Goal: Information Seeking & Learning: Learn about a topic

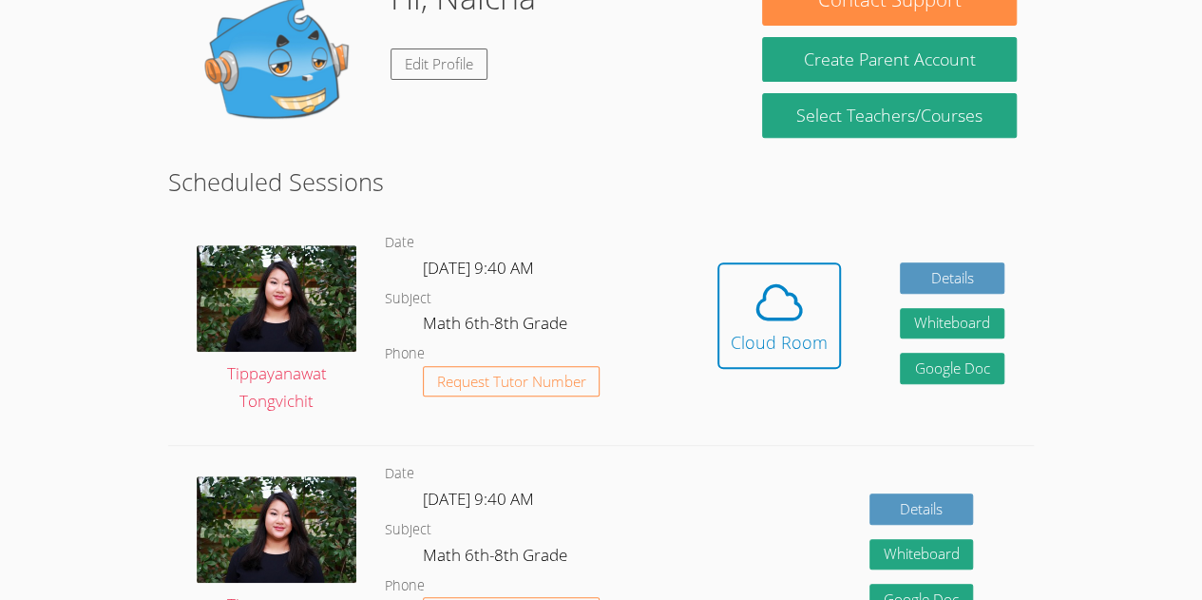
scroll to position [335, 0]
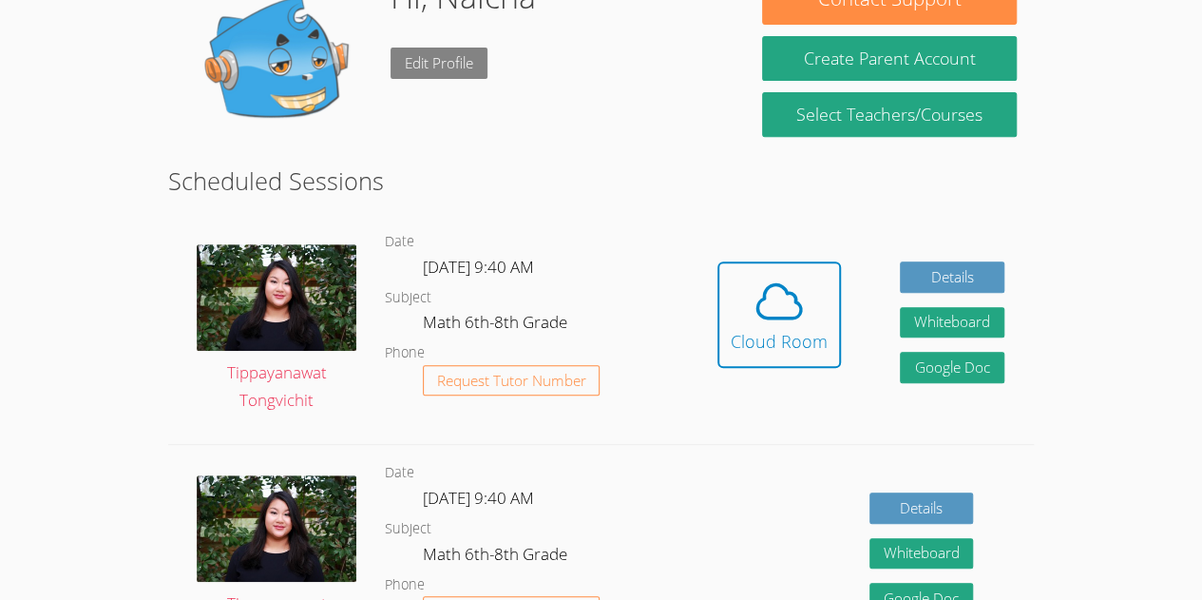
click at [430, 59] on link "Edit Profile" at bounding box center [439, 63] width 97 height 31
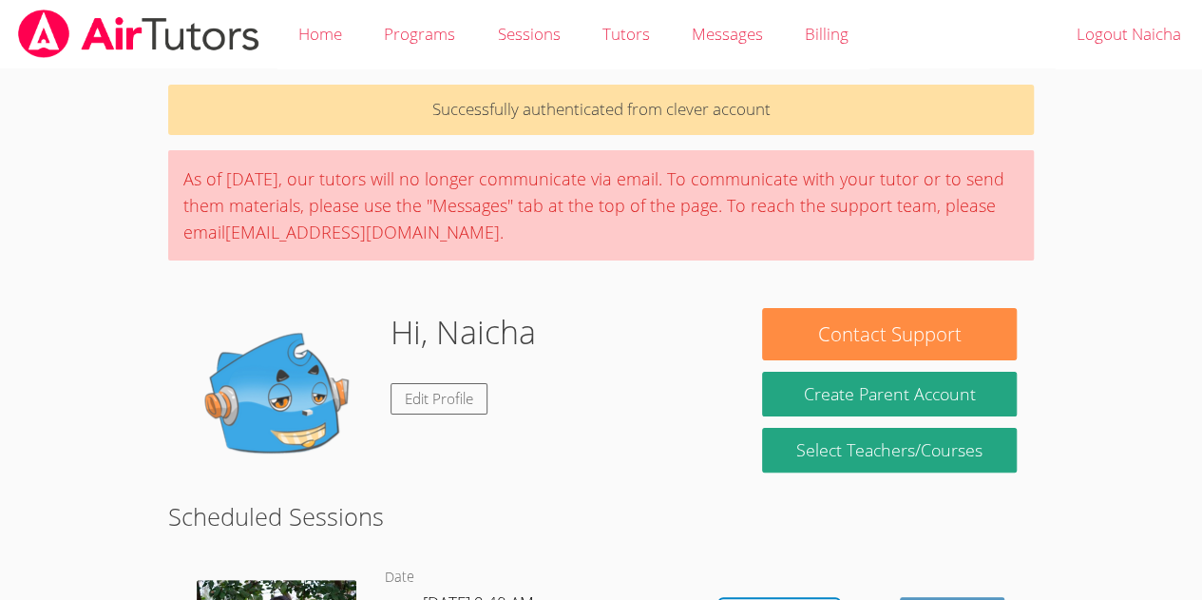
scroll to position [335, 0]
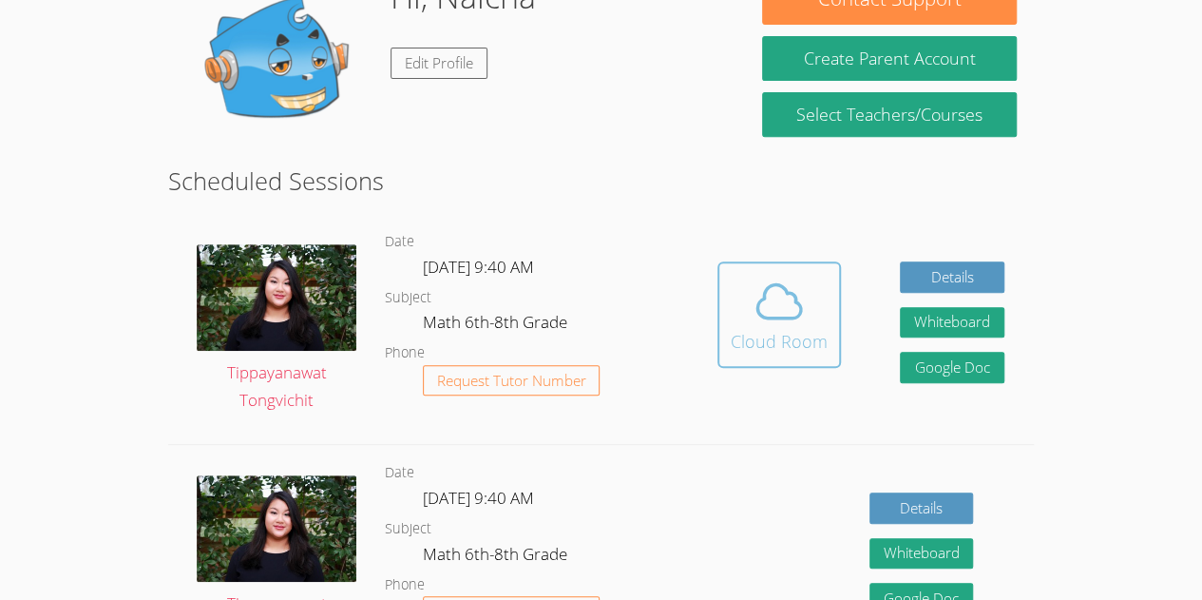
click at [782, 318] on icon at bounding box center [779, 301] width 44 height 33
click at [772, 297] on icon at bounding box center [779, 301] width 53 height 53
click at [792, 299] on icon at bounding box center [779, 301] width 53 height 53
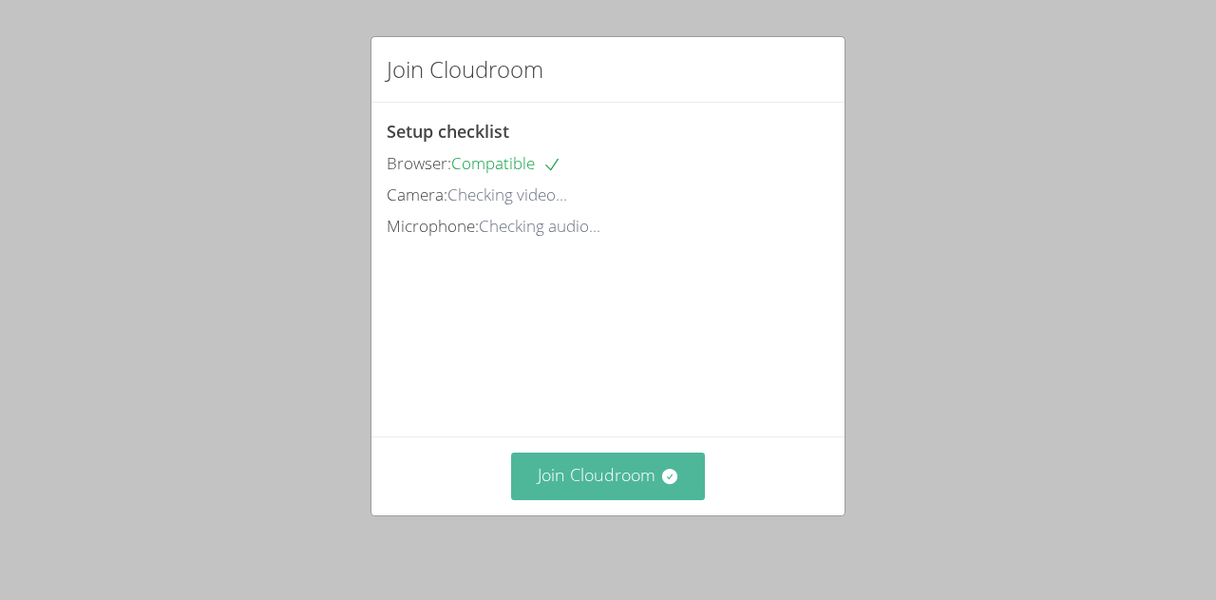
click at [580, 469] on button "Join Cloudroom" at bounding box center [608, 475] width 195 height 47
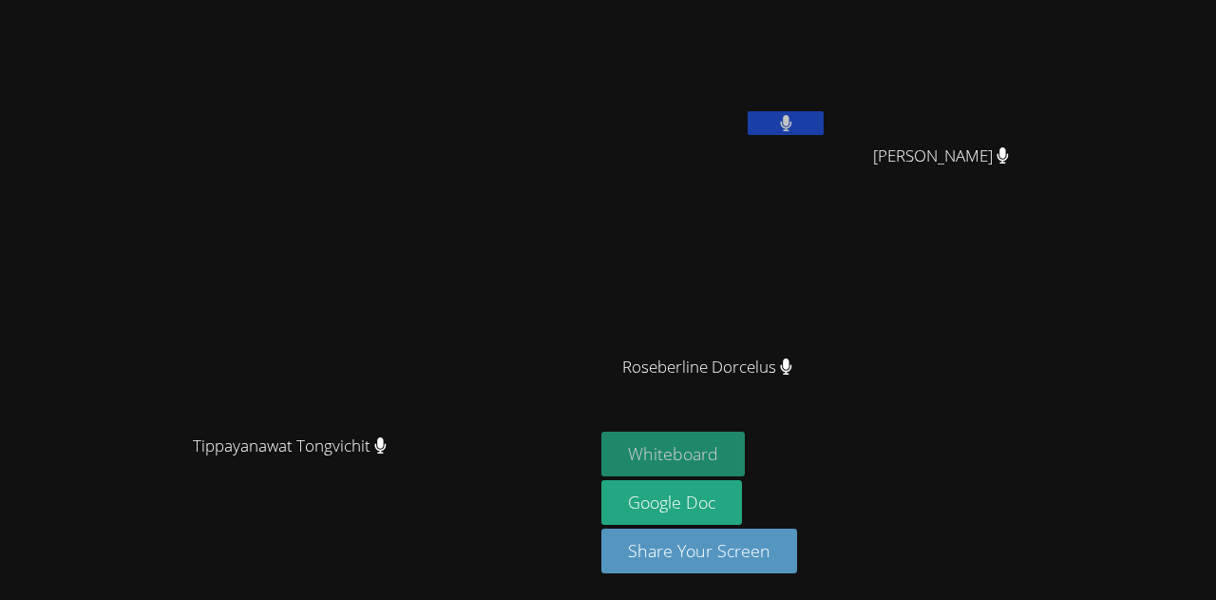
click at [745, 451] on button "Whiteboard" at bounding box center [673, 453] width 143 height 45
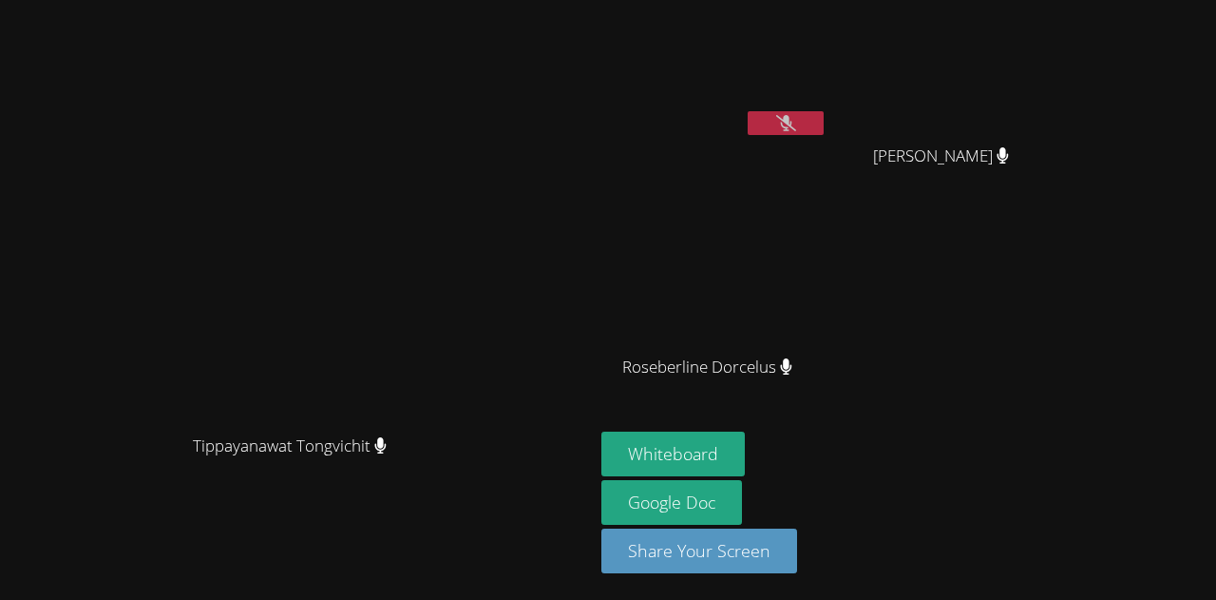
click at [796, 128] on icon at bounding box center [786, 123] width 20 height 16
click at [824, 121] on button at bounding box center [786, 123] width 76 height 24
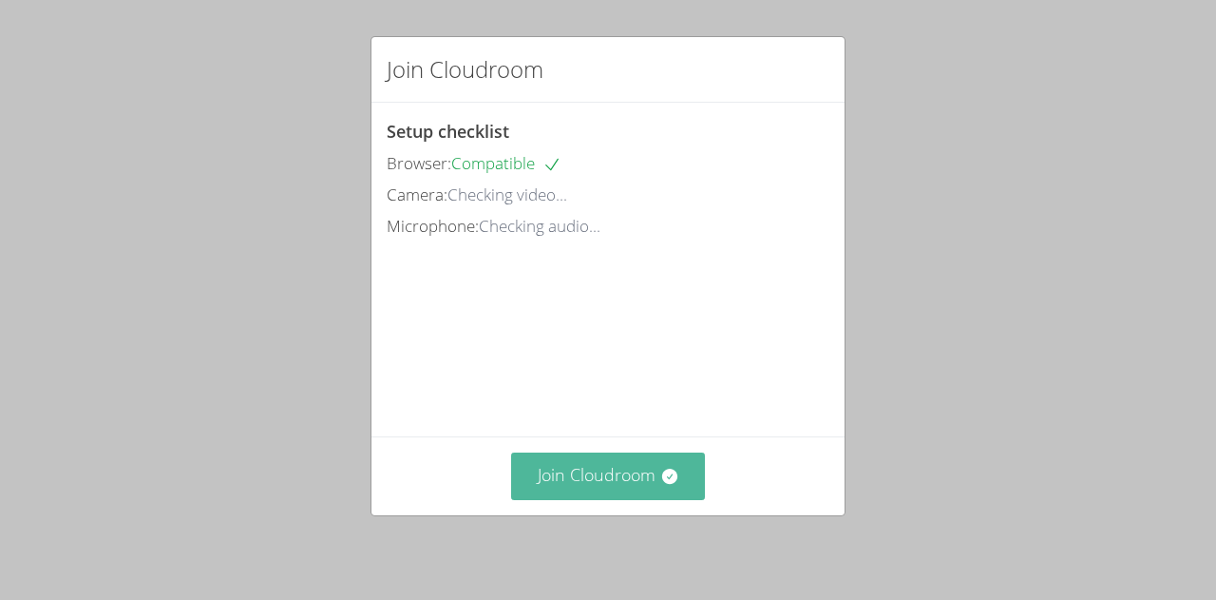
click at [635, 477] on button "Join Cloudroom" at bounding box center [608, 475] width 195 height 47
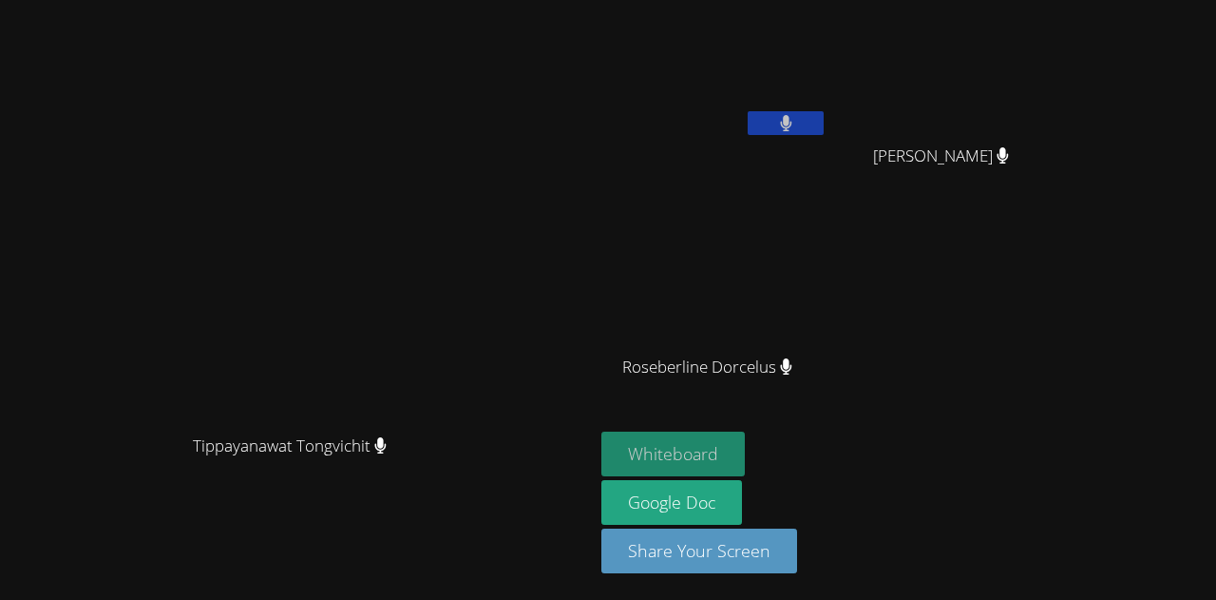
click at [745, 454] on button "Whiteboard" at bounding box center [673, 453] width 143 height 45
drag, startPoint x: 720, startPoint y: 295, endPoint x: 713, endPoint y: 111, distance: 183.6
click at [440, 111] on video at bounding box center [297, 262] width 285 height 326
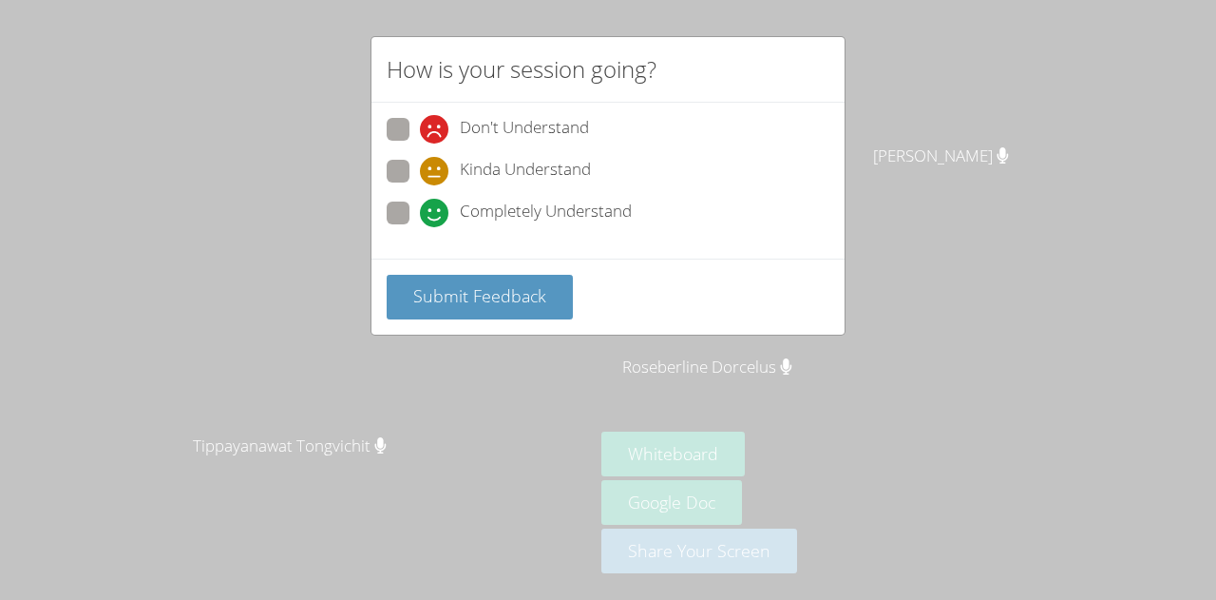
click at [462, 205] on span "Completely Understand" at bounding box center [546, 213] width 172 height 29
click at [436, 205] on input "Completely Understand" at bounding box center [428, 209] width 16 height 16
radio input "true"
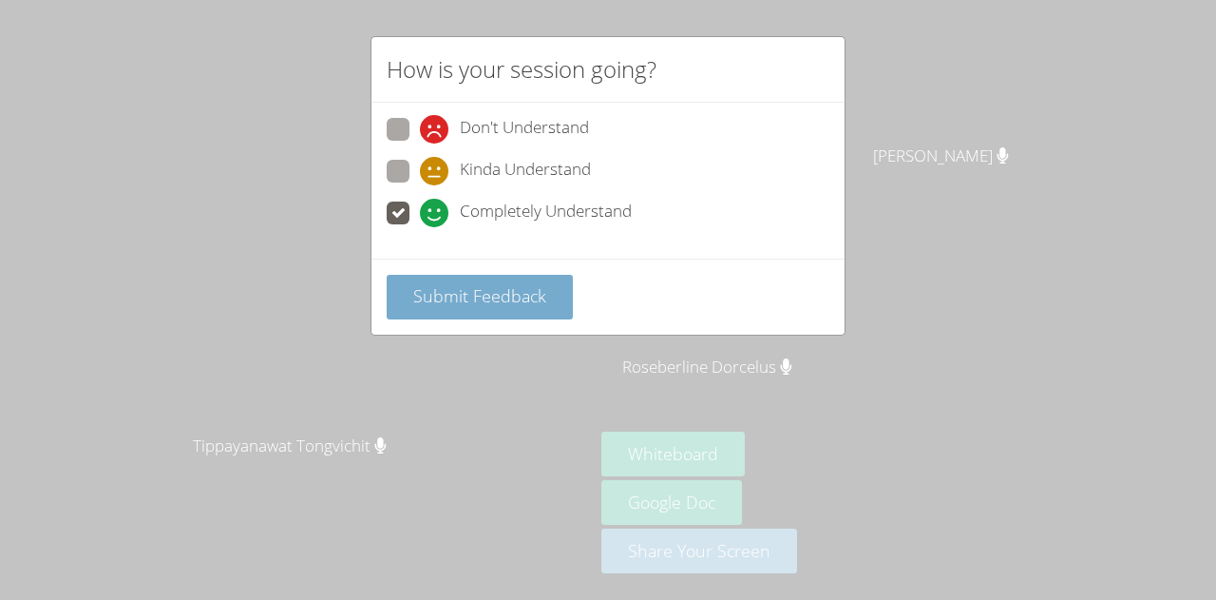
click at [469, 314] on button "Submit Feedback" at bounding box center [480, 297] width 186 height 45
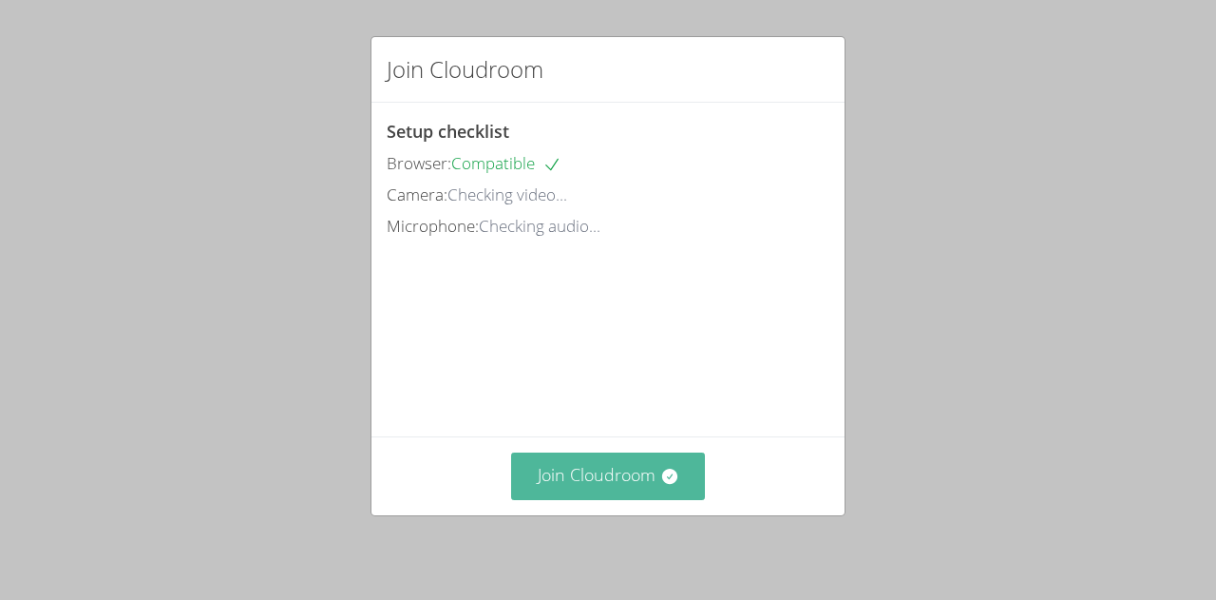
click at [641, 480] on button "Join Cloudroom" at bounding box center [608, 475] width 195 height 47
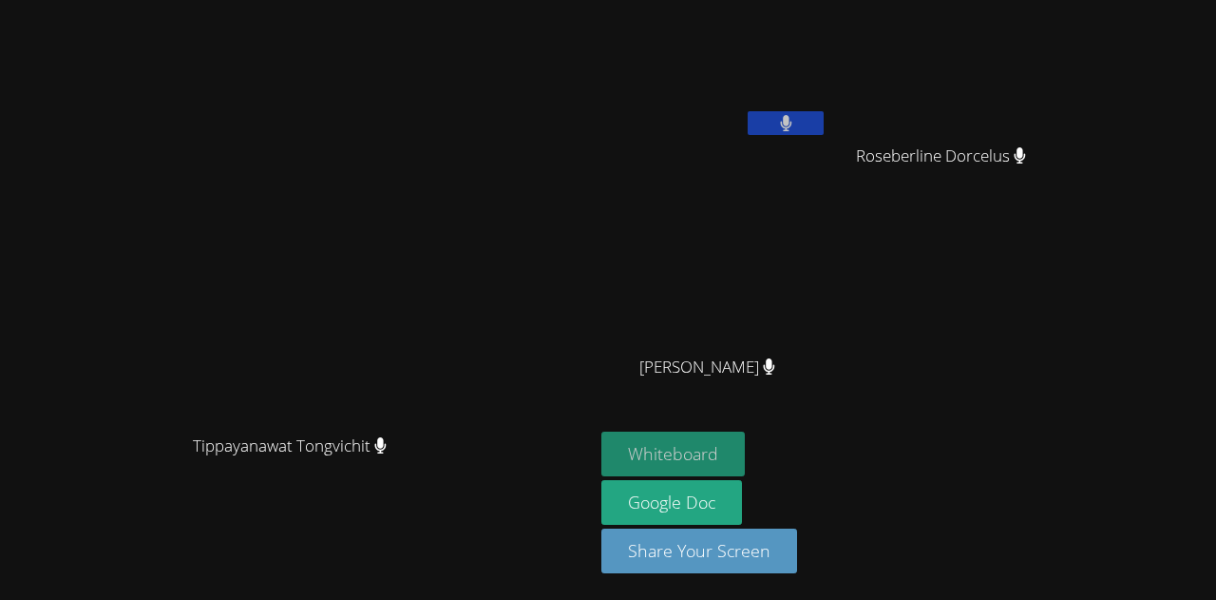
click at [745, 455] on button "Whiteboard" at bounding box center [673, 453] width 143 height 45
